Goal: Find specific page/section: Find specific page/section

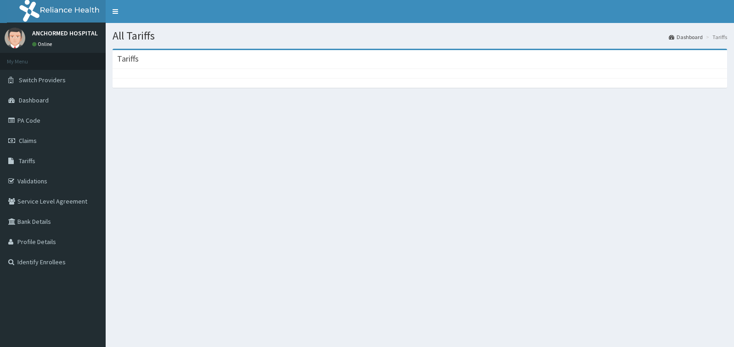
click at [712, 36] on li "Tariffs" at bounding box center [715, 37] width 23 height 8
click at [671, 37] on link "Dashboard" at bounding box center [686, 37] width 34 height 8
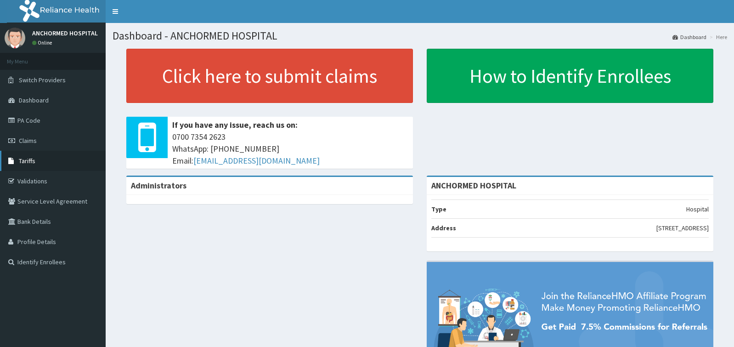
click at [28, 163] on span "Tariffs" at bounding box center [27, 161] width 17 height 8
click at [28, 162] on span "Tariffs" at bounding box center [27, 161] width 17 height 8
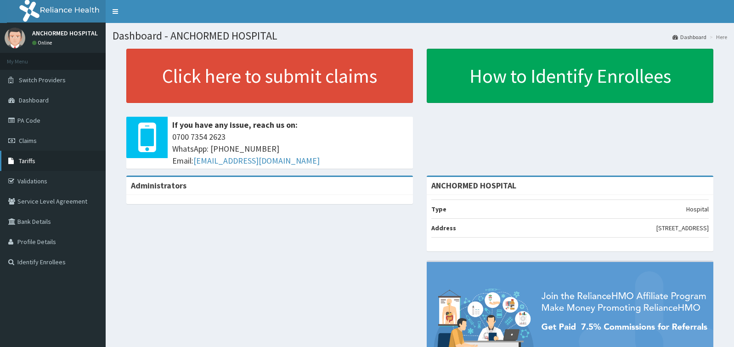
click at [28, 162] on span "Tariffs" at bounding box center [27, 161] width 17 height 8
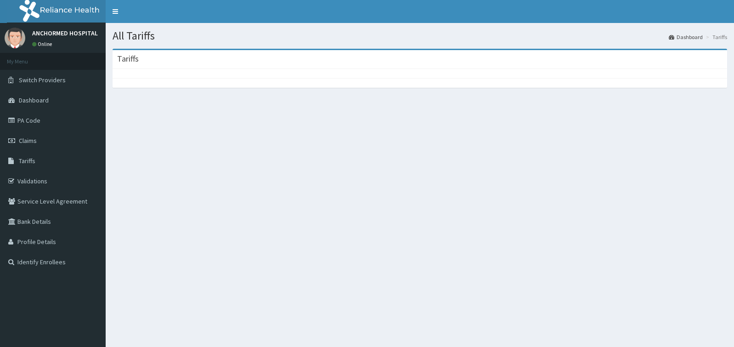
click at [123, 57] on h3 "Tariffs" at bounding box center [128, 59] width 22 height 8
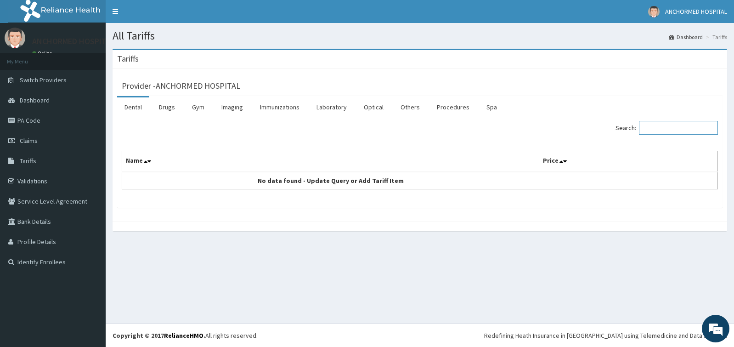
click at [686, 125] on input "Search:" at bounding box center [678, 128] width 79 height 14
type input "PENTA"
click at [159, 110] on link "Drugs" at bounding box center [167, 106] width 31 height 19
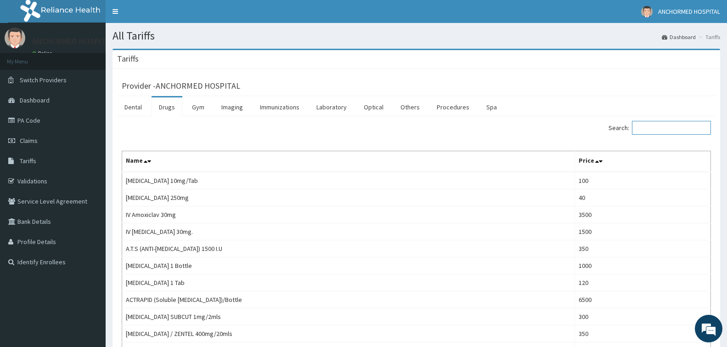
click at [650, 130] on input "Search:" at bounding box center [671, 128] width 79 height 14
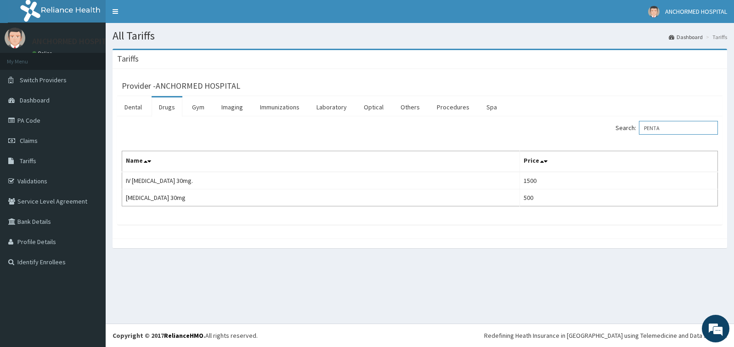
type input "PENTA"
click at [666, 129] on input "PENTA" at bounding box center [678, 128] width 79 height 14
